Goal: Transaction & Acquisition: Purchase product/service

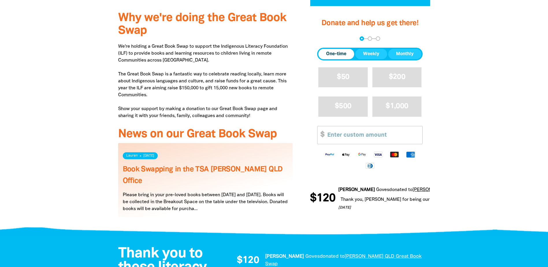
scroll to position [202, 0]
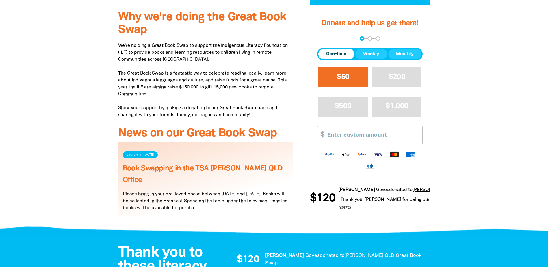
click at [330, 72] on button "$50" at bounding box center [342, 77] width 49 height 20
select select "AU"
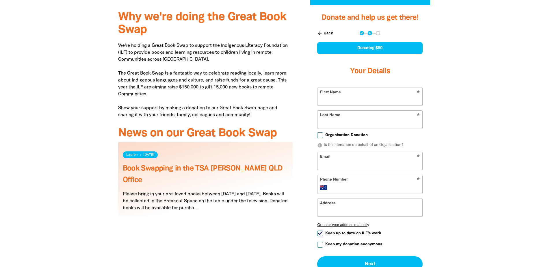
click at [350, 95] on input "First Name" at bounding box center [369, 97] width 105 height 18
type input "[PERSON_NAME]"
type input "Marais"
click at [458, 121] on div at bounding box center [274, 160] width 548 height 310
click at [326, 160] on input "Email" at bounding box center [369, 161] width 105 height 18
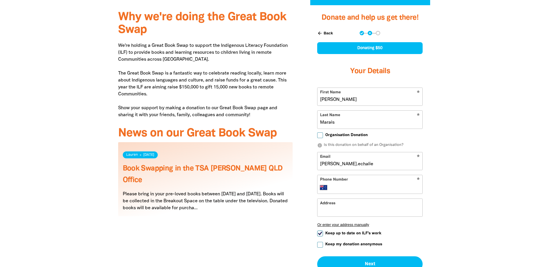
type input "[PERSON_NAME][EMAIL_ADDRESS][DOMAIN_NAME]"
click at [390, 187] on input "Phone Number" at bounding box center [375, 187] width 88 height 7
type input "0424 123 207"
click at [388, 210] on input "Address" at bounding box center [369, 208] width 105 height 18
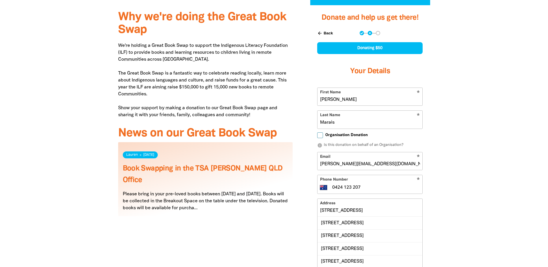
click at [388, 220] on div "[STREET_ADDRESS]" at bounding box center [369, 223] width 105 height 12
type input "[STREET_ADDRESS]"
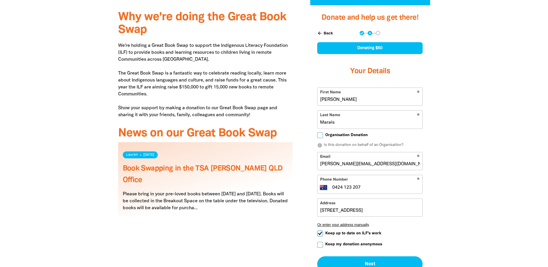
click at [446, 172] on div "Why we're doing the Great Book Swap We're holding a Great Book Swap to support …" at bounding box center [274, 160] width 347 height 310
click at [321, 233] on input "Keep up to date on ILF's work" at bounding box center [320, 233] width 6 height 6
checkbox input "false"
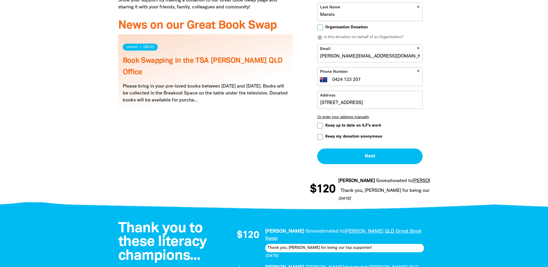
scroll to position [318, 0]
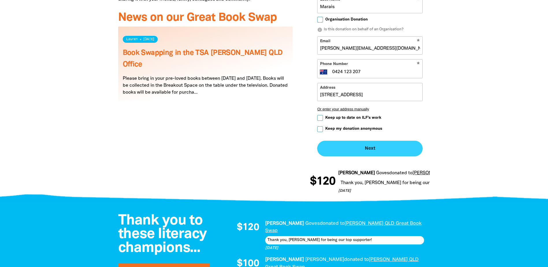
click at [403, 150] on button "Next chevron_right" at bounding box center [369, 149] width 105 height 16
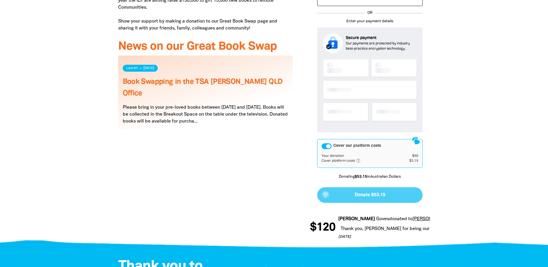
scroll to position [220, 0]
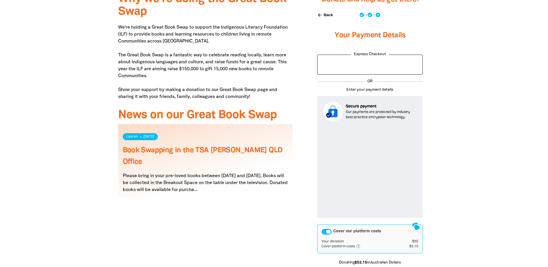
click at [454, 154] on div at bounding box center [274, 159] width 548 height 344
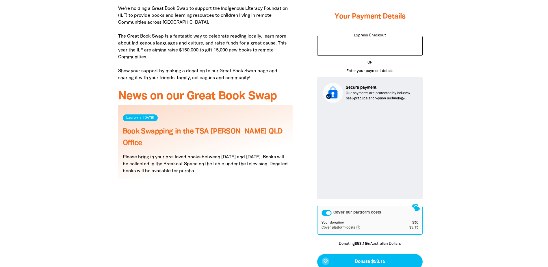
scroll to position [278, 0]
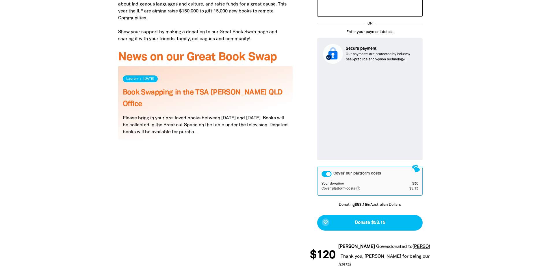
click at [359, 188] on icon "help_outlined" at bounding box center [360, 188] width 9 height 5
click at [325, 176] on div "Cover our platform costs" at bounding box center [326, 174] width 10 height 6
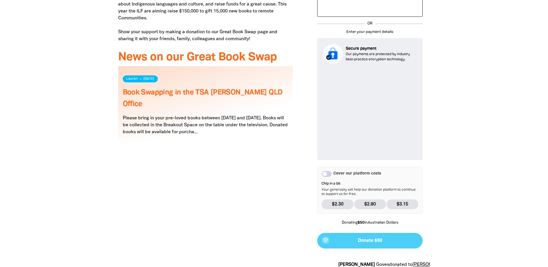
drag, startPoint x: 485, startPoint y: 196, endPoint x: 478, endPoint y: 197, distance: 7.6
click at [482, 196] on div at bounding box center [274, 110] width 548 height 362
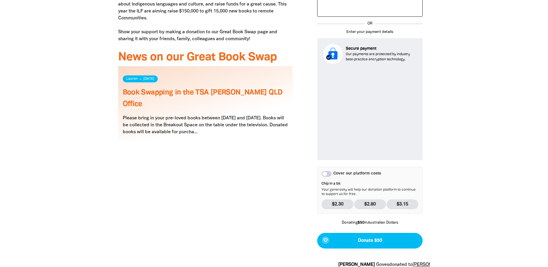
click at [335, 204] on p "$2.30" at bounding box center [337, 204] width 32 height 10
click at [453, 185] on div at bounding box center [274, 110] width 548 height 362
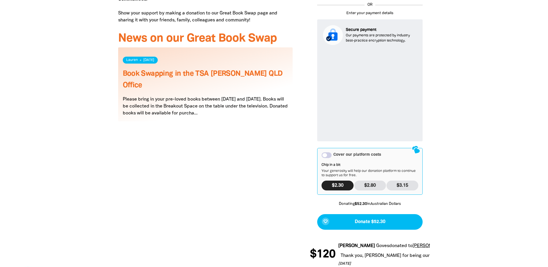
scroll to position [307, 0]
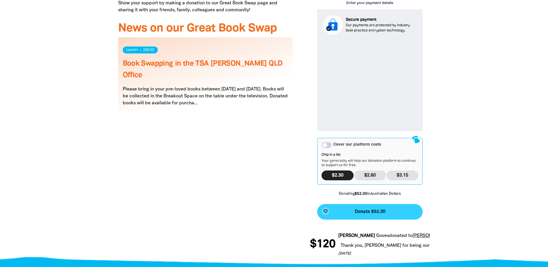
click at [390, 216] on button "favorite_border Donate $52.30" at bounding box center [369, 212] width 105 height 16
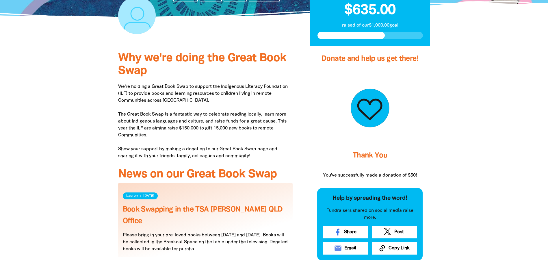
scroll to position [160, 0]
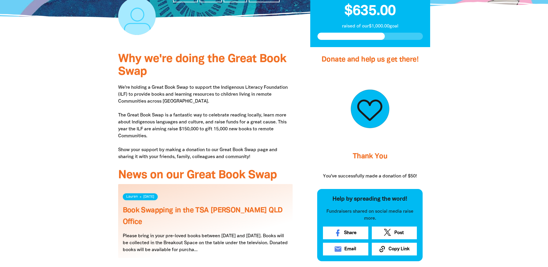
click at [179, 209] on link "Book Swapping in the TSA [PERSON_NAME] QLD Office" at bounding box center [203, 216] width 160 height 18
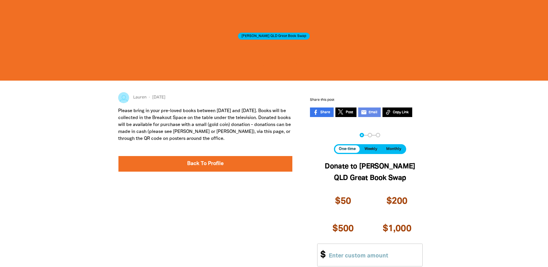
scroll to position [29, 0]
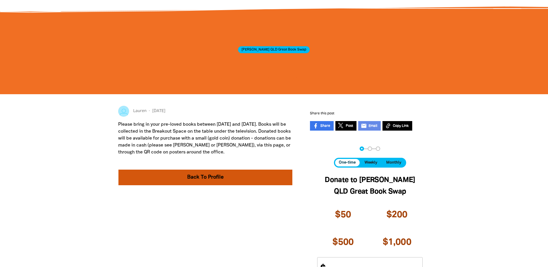
click at [205, 170] on link "Back To Profile" at bounding box center [205, 177] width 174 height 16
